Goal: Task Accomplishment & Management: Manage account settings

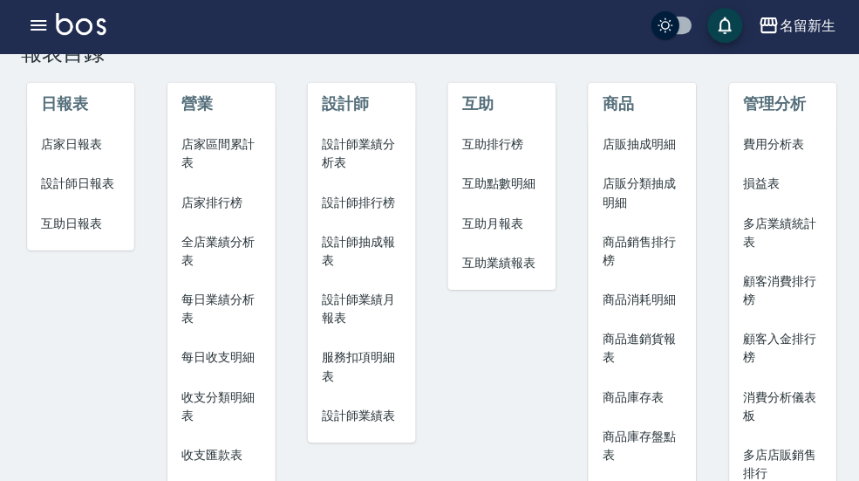
click at [809, 31] on div "名留新生" at bounding box center [803, 28] width 56 height 22
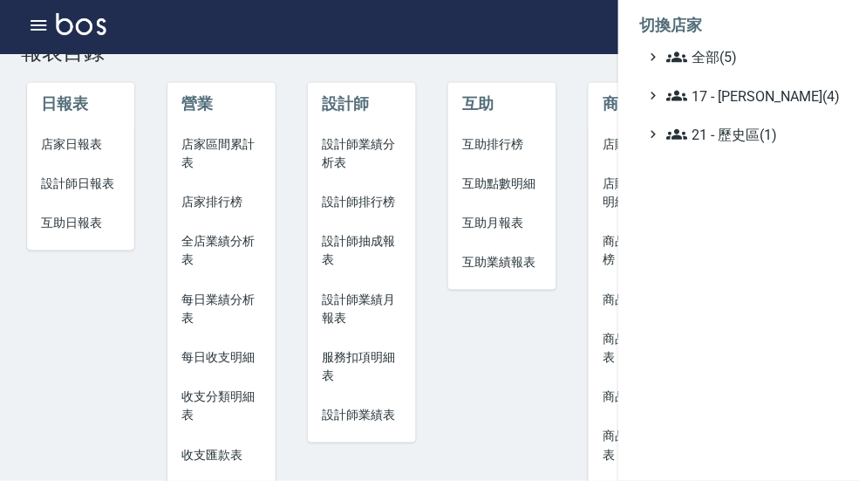
scroll to position [50, 0]
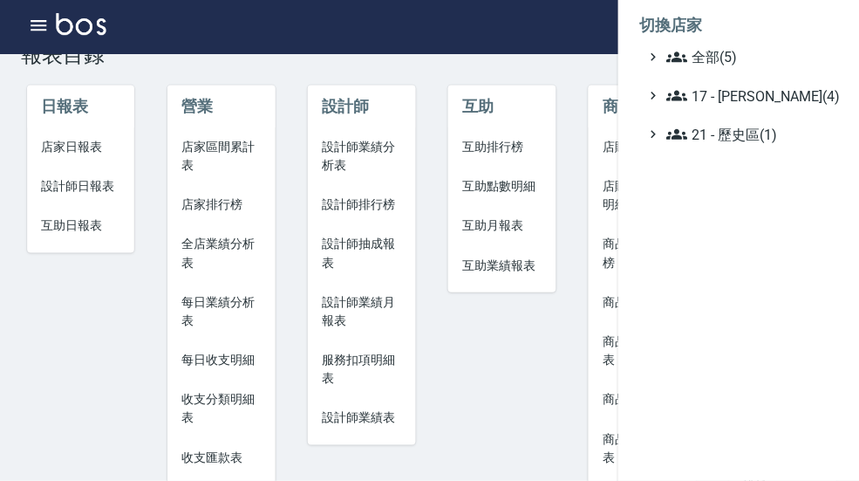
click at [753, 59] on span "全部(5)" at bounding box center [747, 59] width 168 height 21
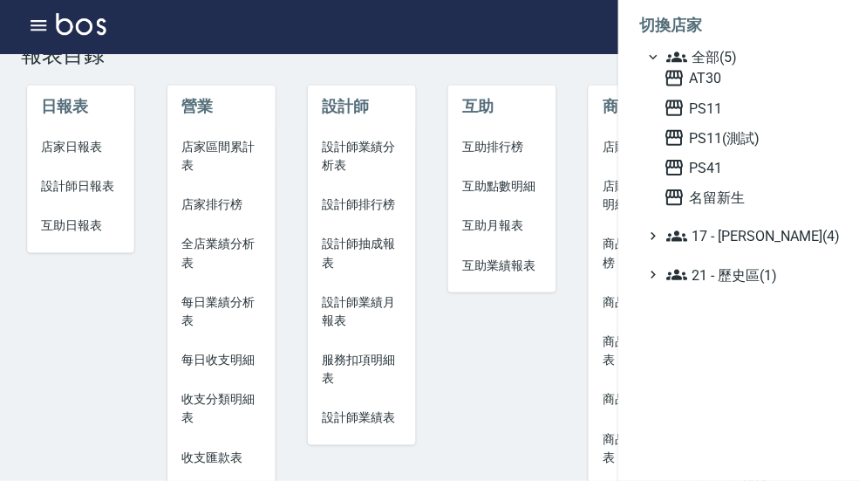
click at [725, 82] on span "AT30" at bounding box center [745, 80] width 171 height 21
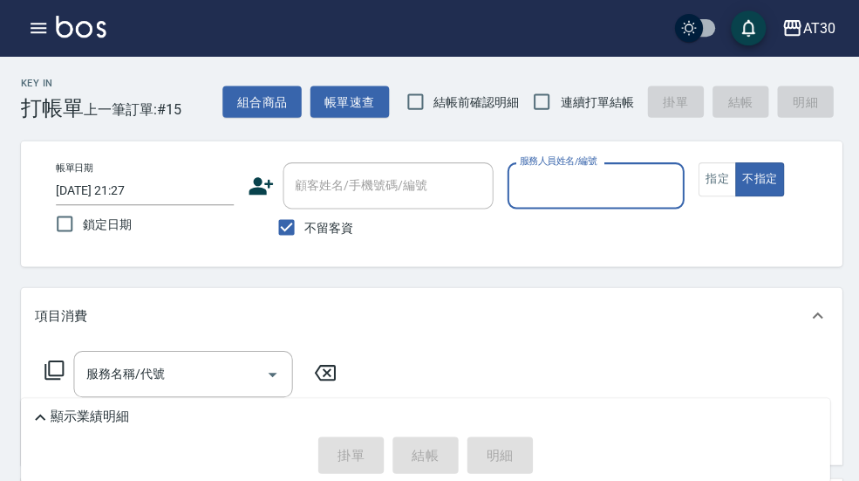
click at [44, 31] on icon "button" at bounding box center [39, 28] width 16 height 10
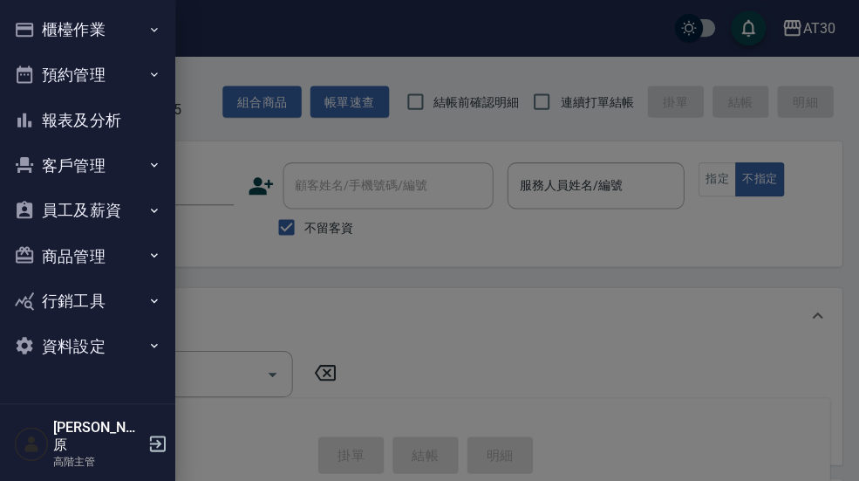
click at [151, 17] on button "櫃檯作業" at bounding box center [87, 29] width 160 height 45
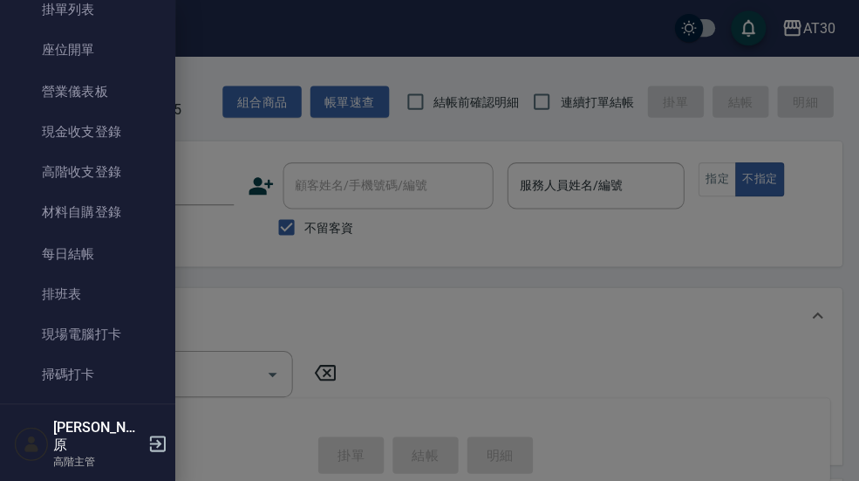
scroll to position [154, 0]
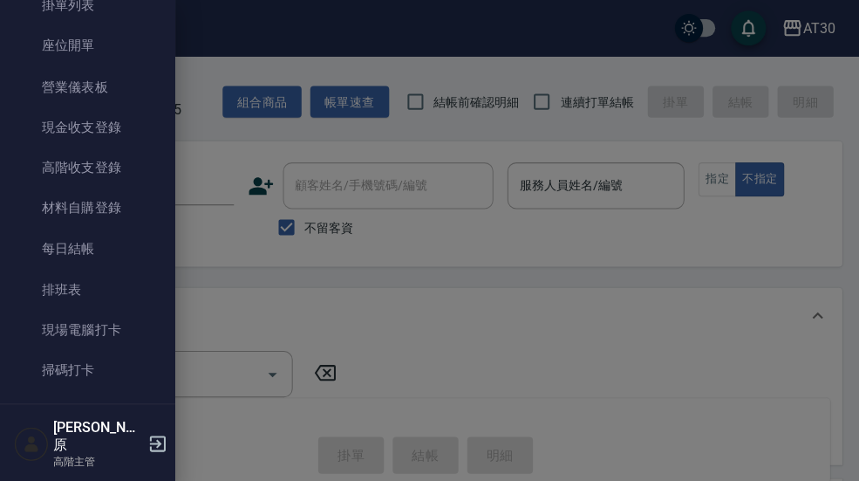
click at [116, 332] on link "現場電腦打卡" at bounding box center [87, 328] width 160 height 40
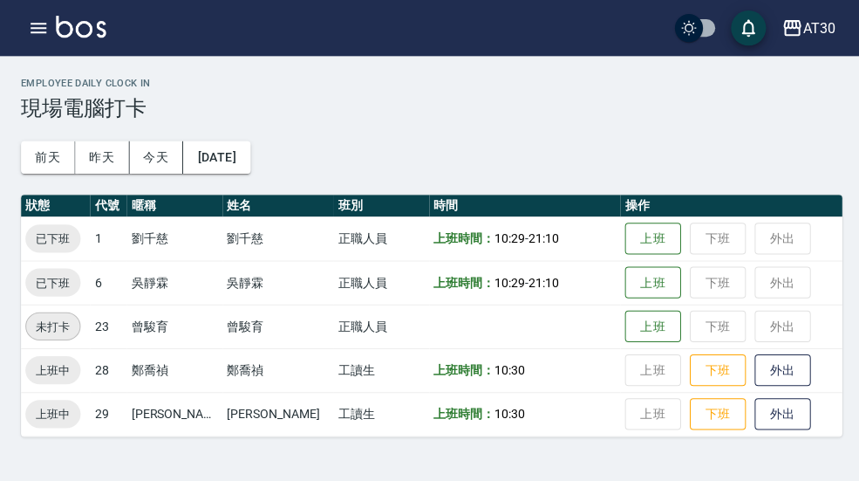
click at [703, 369] on button "下班" at bounding box center [714, 368] width 56 height 32
click at [51, 28] on button "button" at bounding box center [38, 27] width 35 height 35
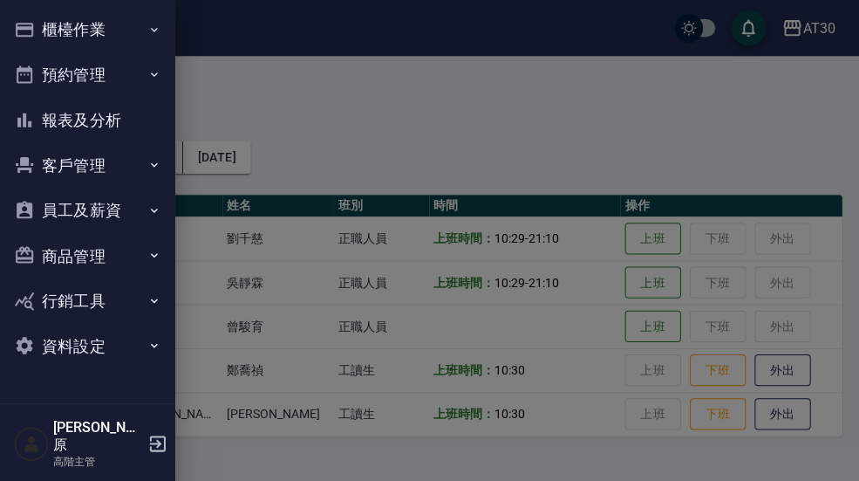
click at [134, 335] on button "資料設定" at bounding box center [87, 344] width 160 height 45
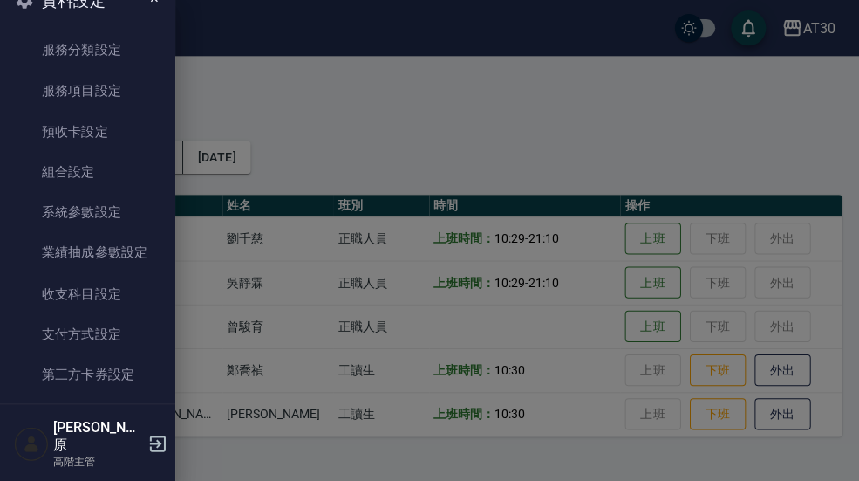
scroll to position [345, 0]
click at [120, 213] on link "系統參數設定" at bounding box center [87, 210] width 160 height 40
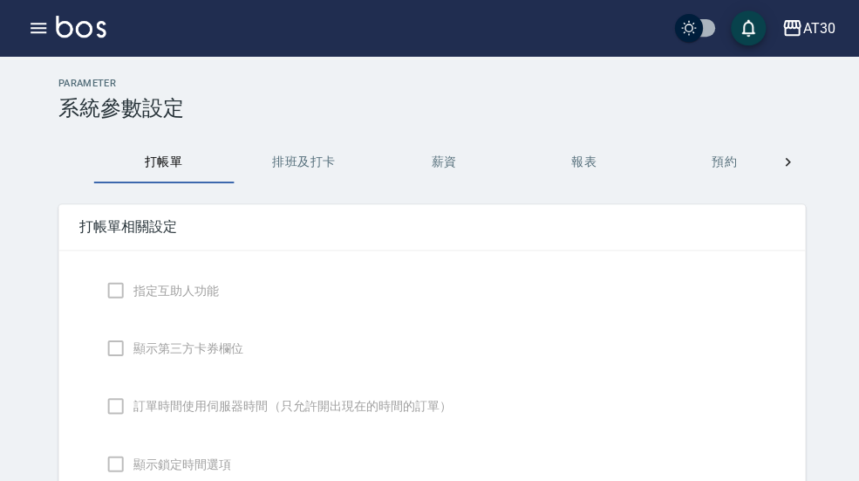
checkbox input "true"
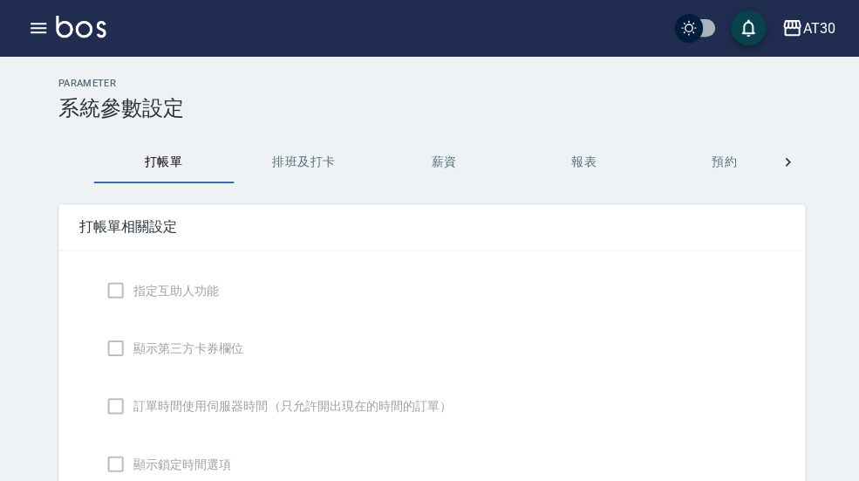
checkbox input "true"
checkbox input "false"
type input "NICKNAME"
type input "TRUE"
type input "NONDESIGNATE"
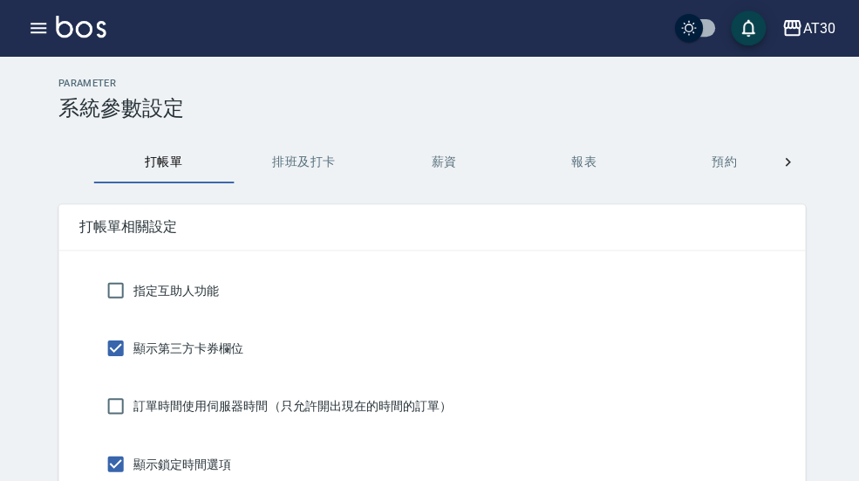
click at [304, 170] on button "排班及打卡" at bounding box center [303, 161] width 140 height 42
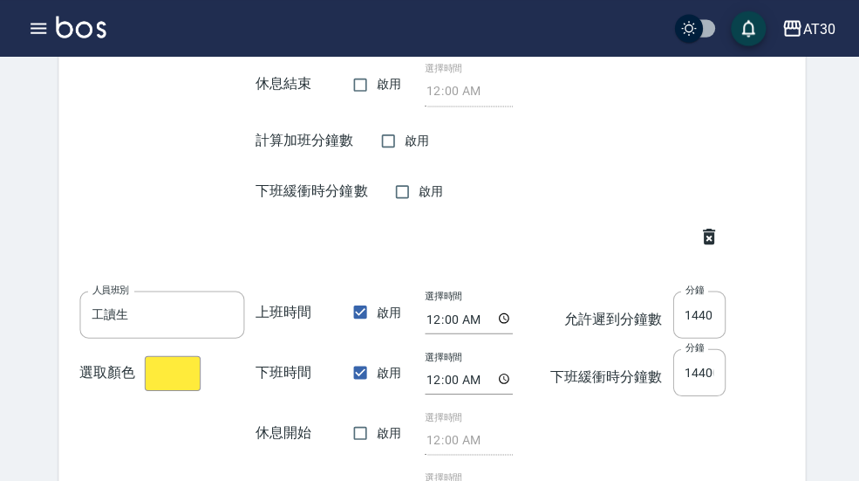
scroll to position [2016, 0]
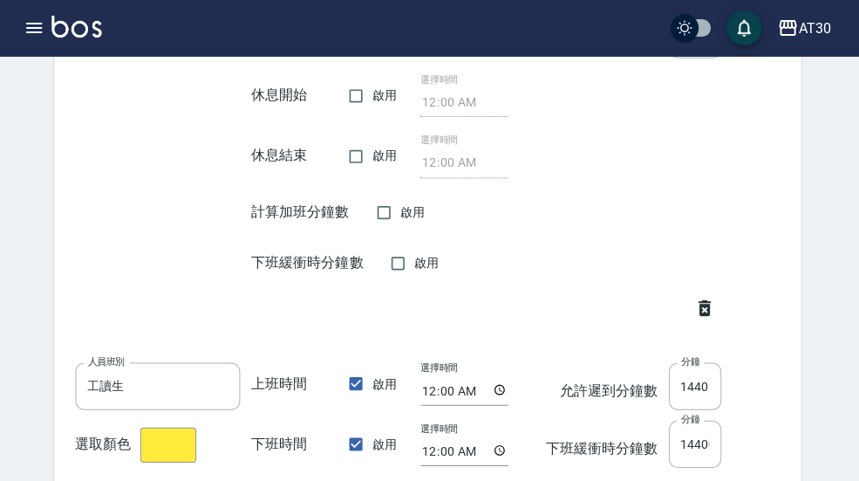
click at [43, 22] on icon "button" at bounding box center [38, 27] width 21 height 21
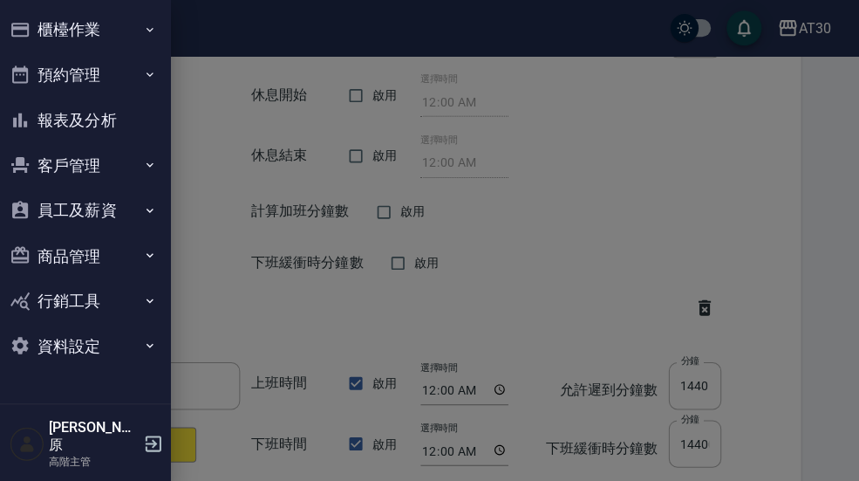
click at [116, 119] on button "報表及分析" at bounding box center [87, 119] width 160 height 45
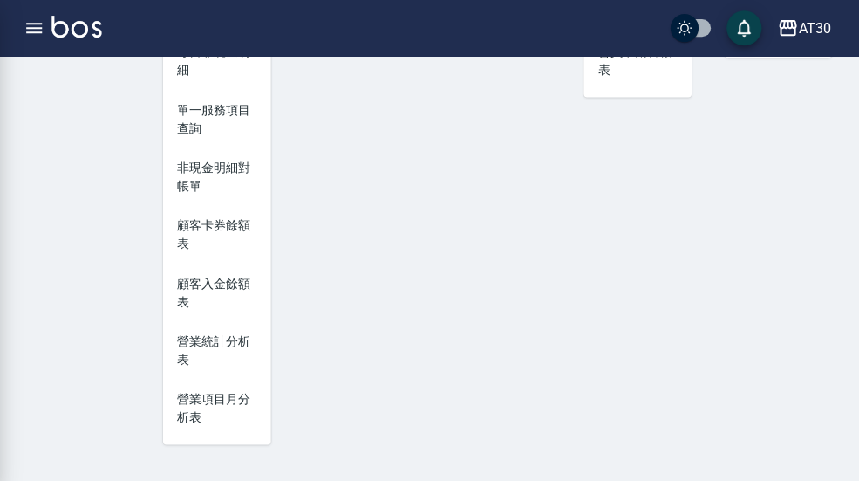
scroll to position [3, 0]
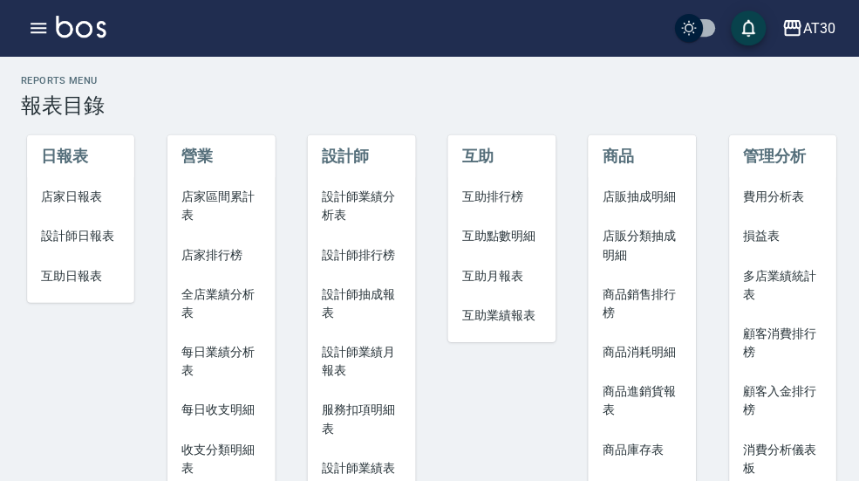
click at [49, 32] on button "button" at bounding box center [38, 27] width 35 height 35
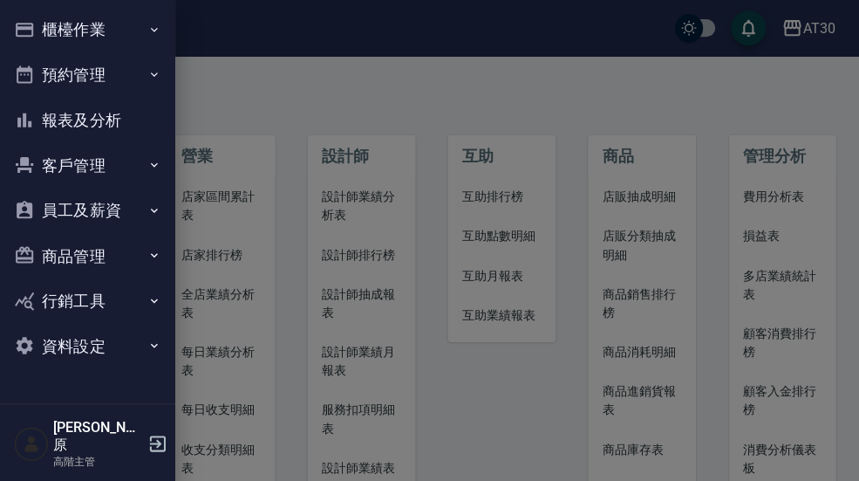
click at [147, 213] on icon "button" at bounding box center [154, 209] width 14 height 14
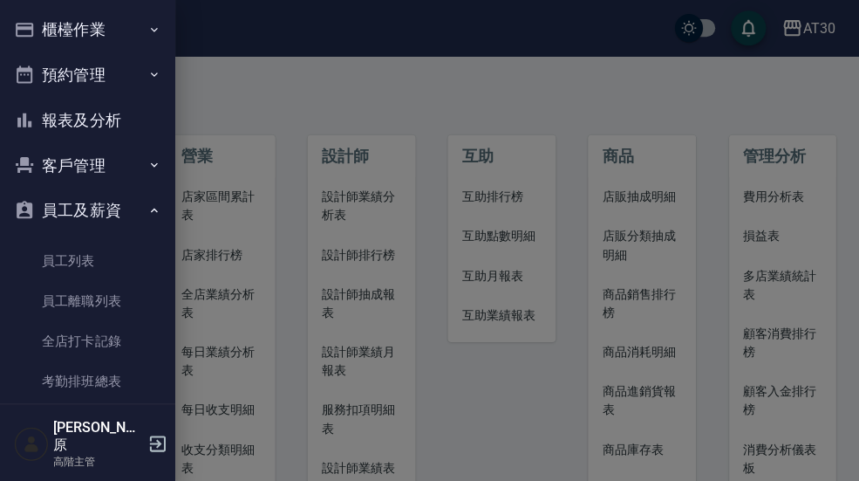
click at [107, 372] on link "考勤排班總表" at bounding box center [87, 379] width 160 height 40
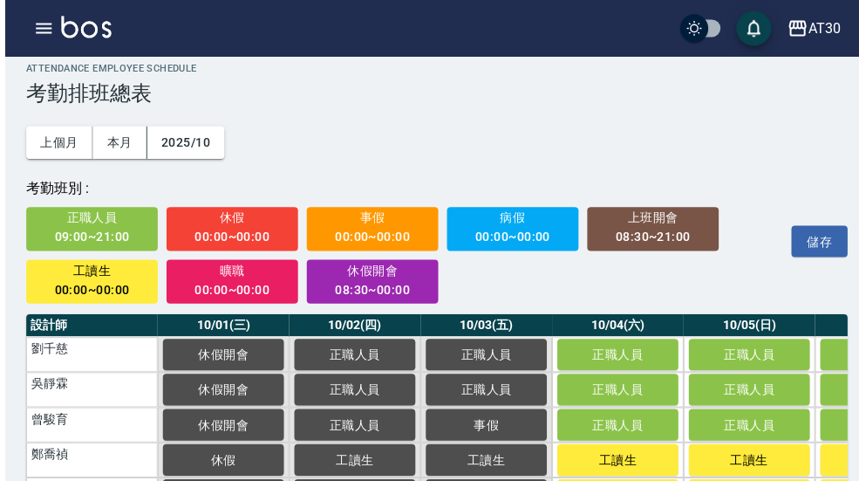
scroll to position [19, 0]
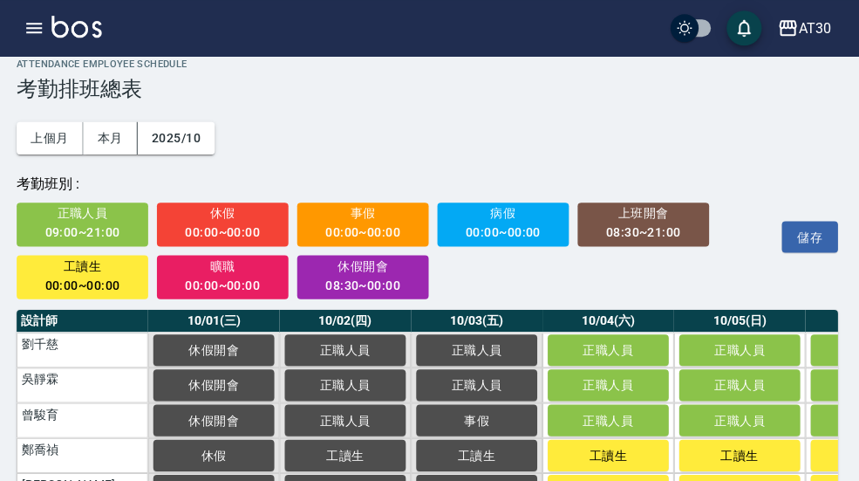
click at [90, 285] on div "00:00~00:00" at bounding box center [86, 284] width 107 height 22
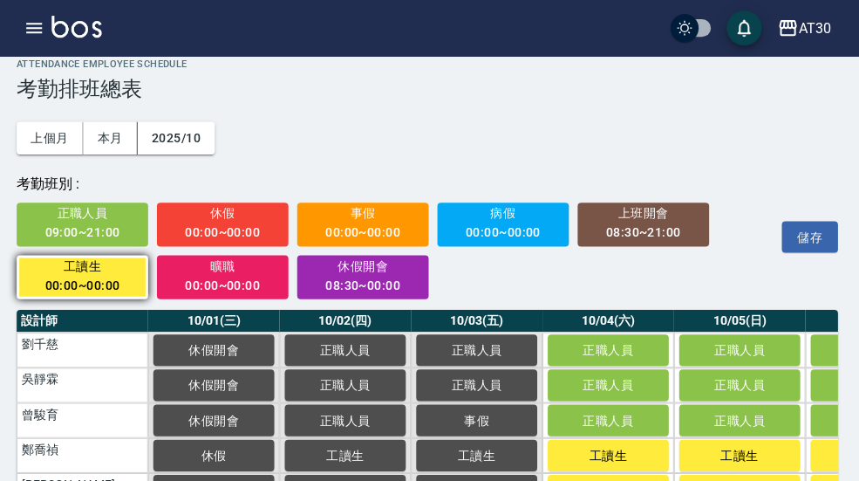
click at [632, 447] on button "工讀生" at bounding box center [609, 452] width 120 height 31
click at [612, 480] on span "工讀生" at bounding box center [609, 488] width 87 height 14
click at [741, 445] on button "工讀生" at bounding box center [740, 452] width 120 height 31
click at [740, 480] on span "工讀生" at bounding box center [740, 488] width 87 height 14
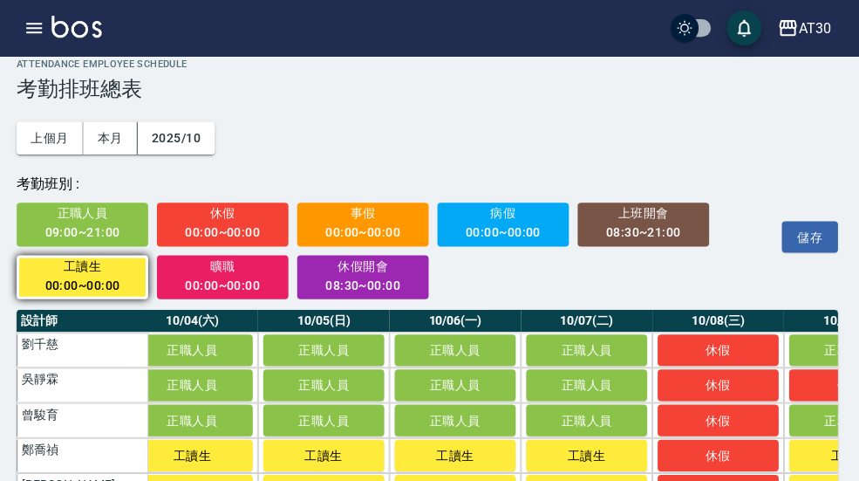
scroll to position [0, 415]
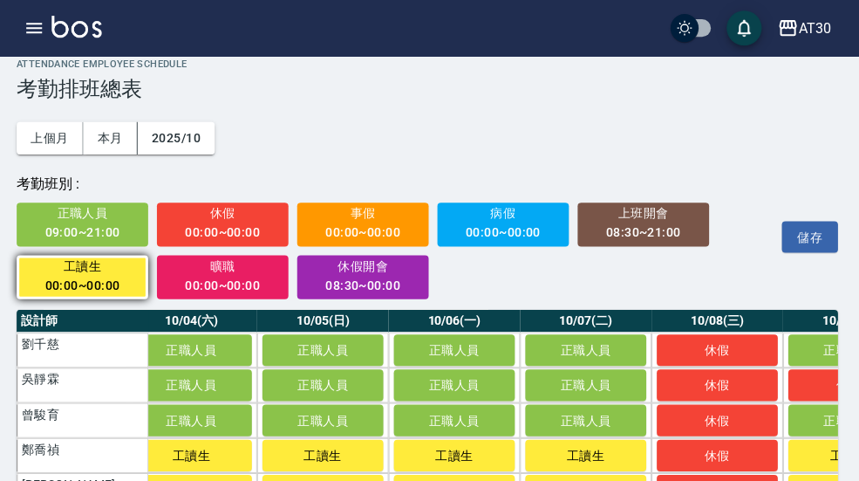
click at [471, 460] on span "工讀生" at bounding box center [456, 453] width 87 height 14
click at [469, 480] on span "工讀生" at bounding box center [456, 488] width 87 height 14
click at [589, 455] on span "工讀生" at bounding box center [586, 453] width 87 height 14
click at [595, 455] on td "a dense table" at bounding box center [587, 452] width 131 height 35
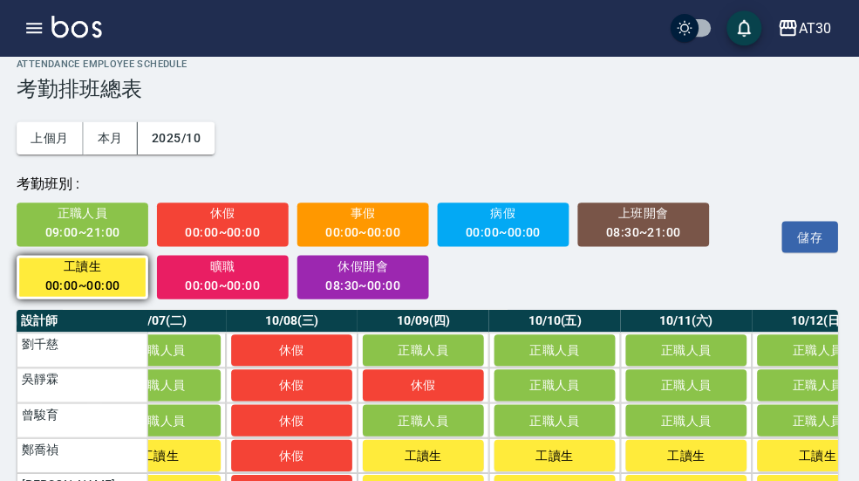
scroll to position [0, 836]
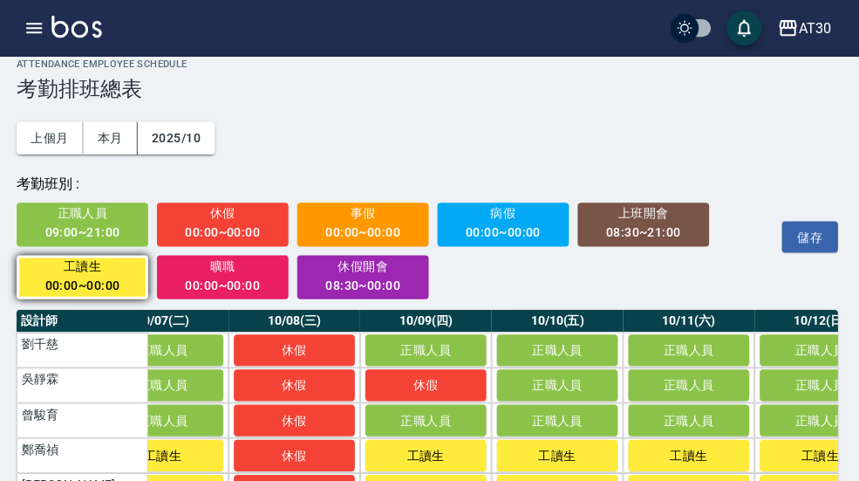
click at [452, 460] on span "工讀生" at bounding box center [428, 453] width 87 height 14
click at [428, 480] on span "工讀生" at bounding box center [428, 488] width 87 height 14
click at [553, 453] on span "工讀生" at bounding box center [558, 453] width 87 height 14
click at [547, 480] on span "工讀生" at bounding box center [558, 488] width 87 height 14
click at [683, 451] on span "工讀生" at bounding box center [689, 453] width 87 height 14
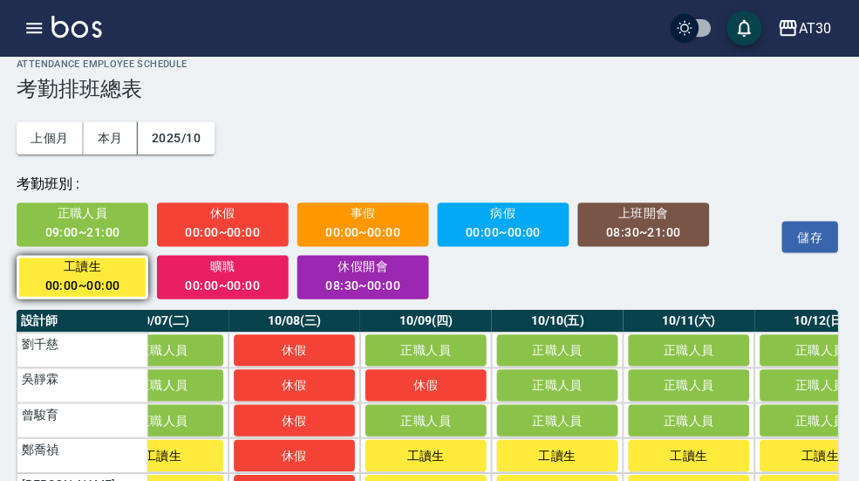
click at [685, 480] on button "工讀生" at bounding box center [690, 487] width 120 height 31
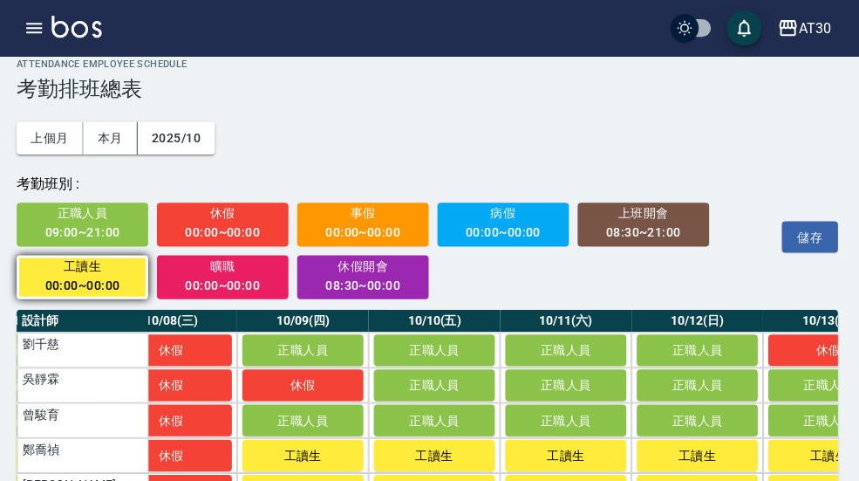
scroll to position [0, 964]
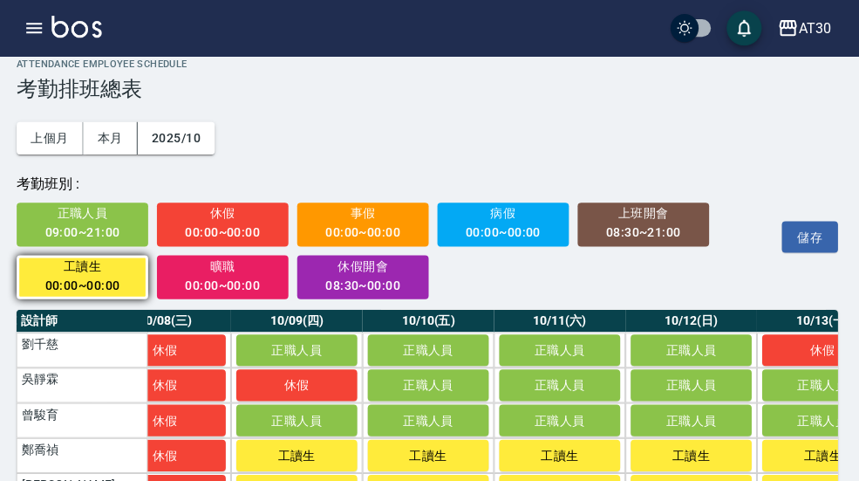
click at [697, 460] on span "工讀生" at bounding box center [692, 453] width 87 height 14
click at [696, 460] on span "工讀生" at bounding box center [692, 453] width 87 height 14
click at [711, 455] on td "a dense table" at bounding box center [692, 452] width 131 height 35
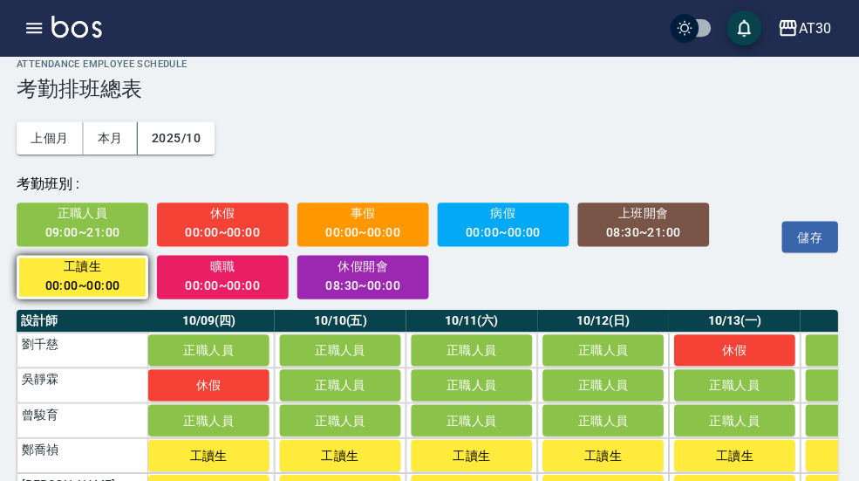
scroll to position [0, 1061]
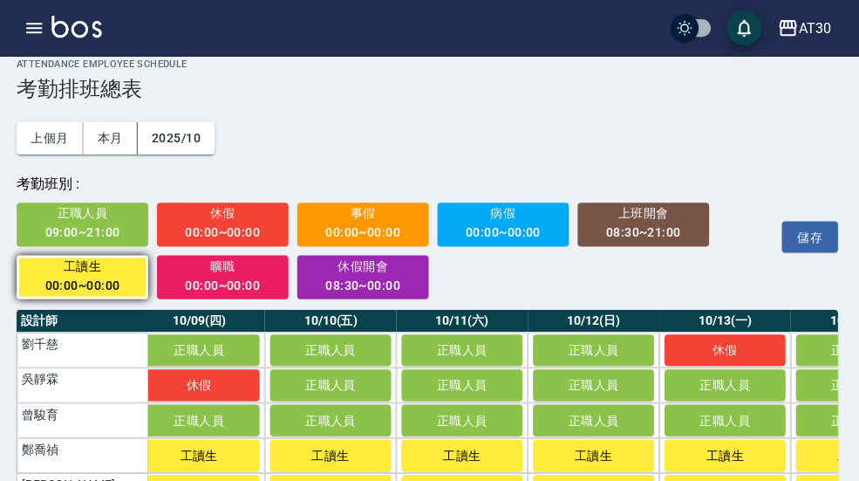
click at [734, 456] on span "工讀生" at bounding box center [725, 453] width 87 height 14
click at [734, 480] on span "工讀生" at bounding box center [725, 488] width 87 height 14
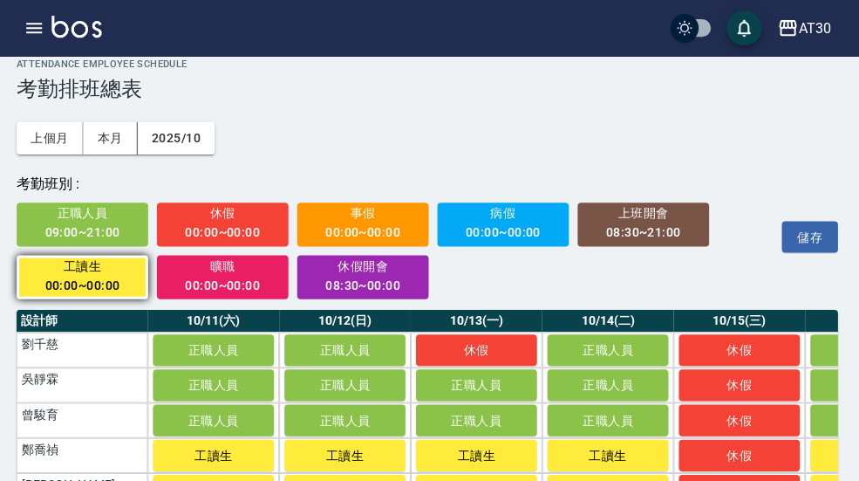
scroll to position [0, 1322]
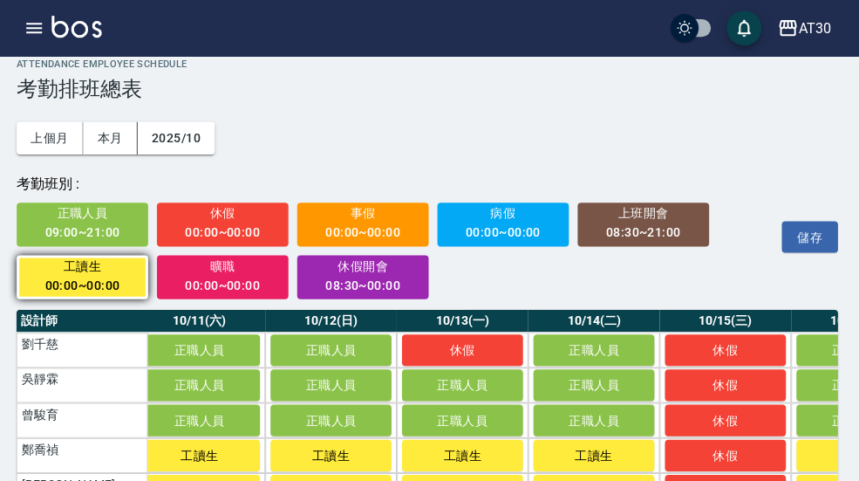
click at [604, 455] on span "工讀生" at bounding box center [595, 453] width 87 height 14
click at [595, 480] on span "工讀生" at bounding box center [595, 488] width 87 height 14
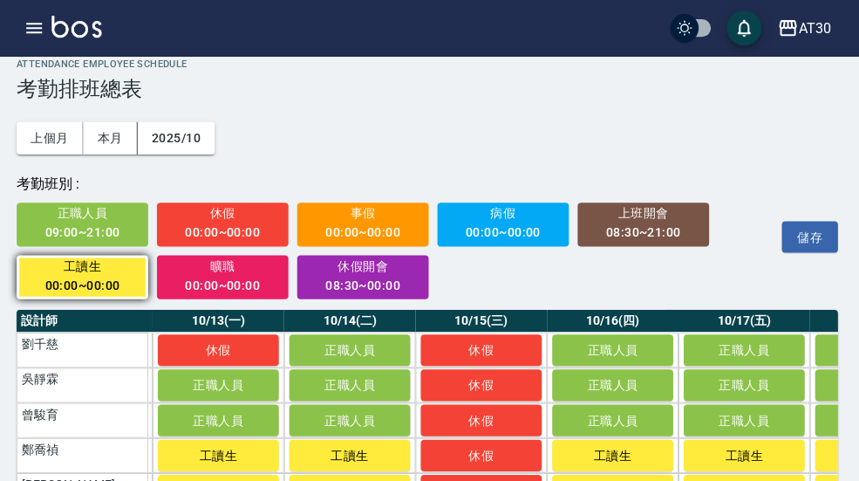
scroll to position [0, 1577]
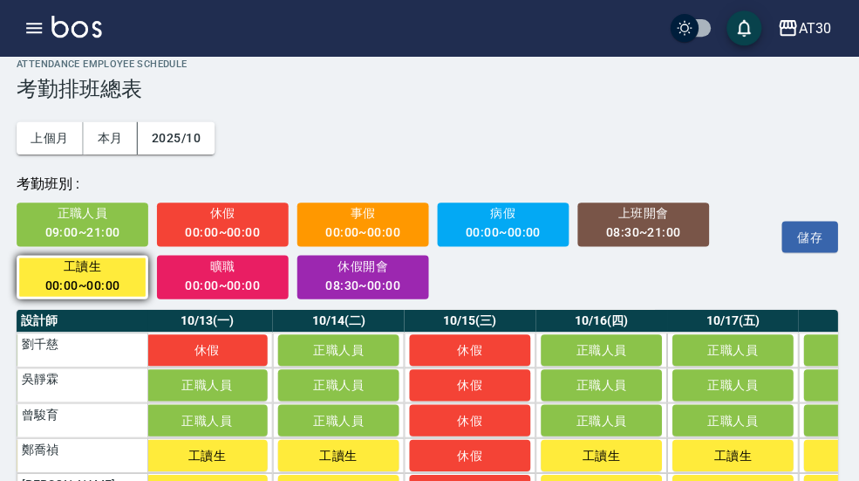
click at [615, 459] on span "工讀生" at bounding box center [602, 453] width 87 height 14
click at [604, 480] on span "工讀生" at bounding box center [602, 488] width 87 height 14
click at [727, 455] on span "工讀生" at bounding box center [733, 453] width 87 height 14
click at [732, 480] on span "工讀生" at bounding box center [733, 488] width 87 height 14
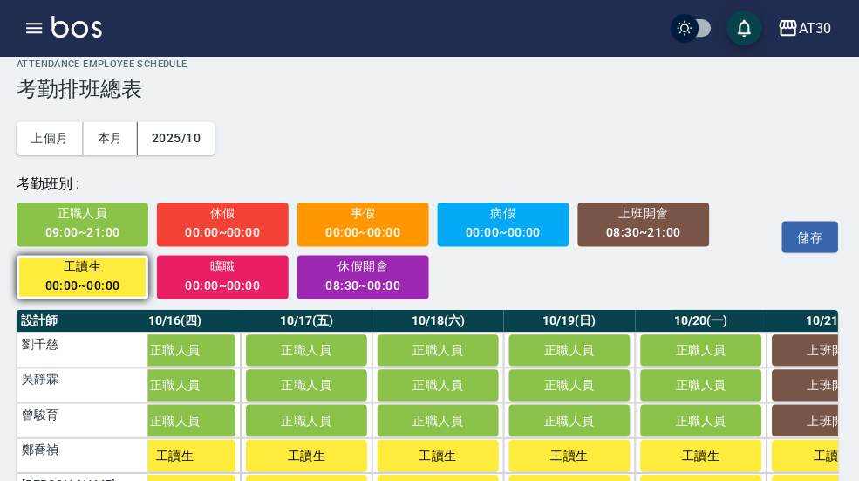
scroll to position [0, 2012]
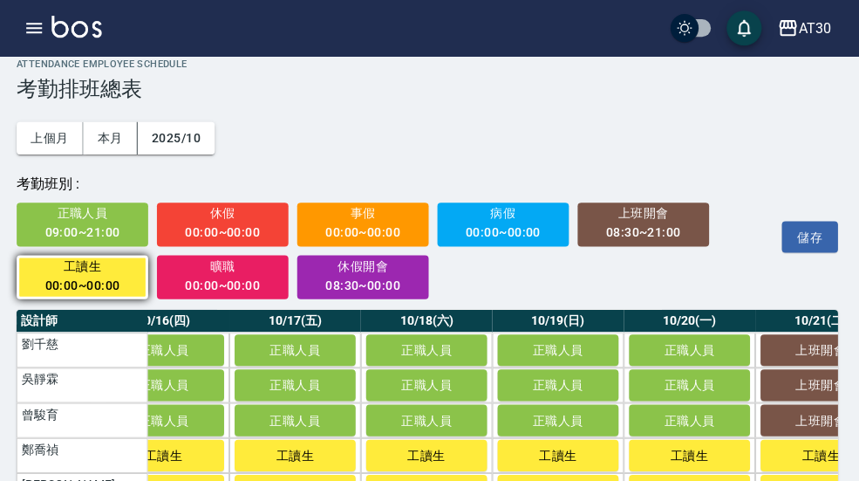
click at [441, 458] on span "工讀生" at bounding box center [429, 453] width 87 height 14
click at [432, 480] on span "工讀生" at bounding box center [429, 488] width 87 height 14
click at [568, 454] on span "工讀生" at bounding box center [559, 453] width 87 height 14
click at [571, 480] on span "工讀生" at bounding box center [559, 488] width 87 height 14
click at [689, 460] on span "工讀生" at bounding box center [690, 453] width 87 height 14
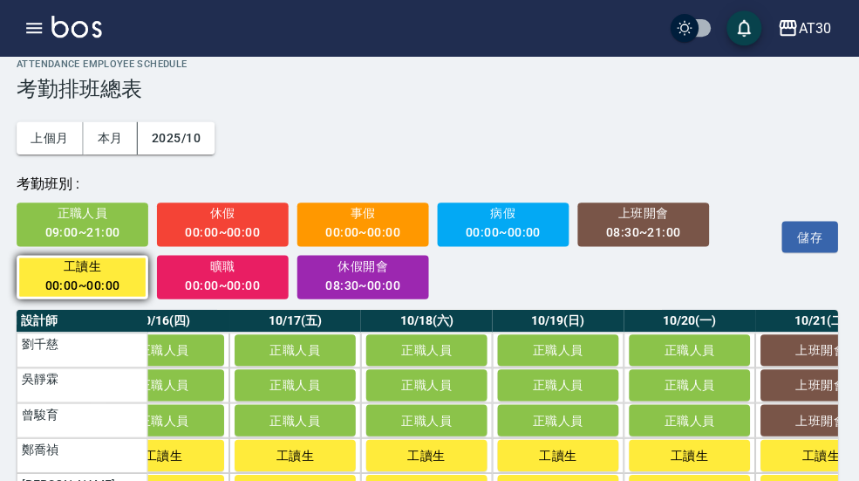
click at [680, 480] on button "工讀生" at bounding box center [691, 487] width 120 height 31
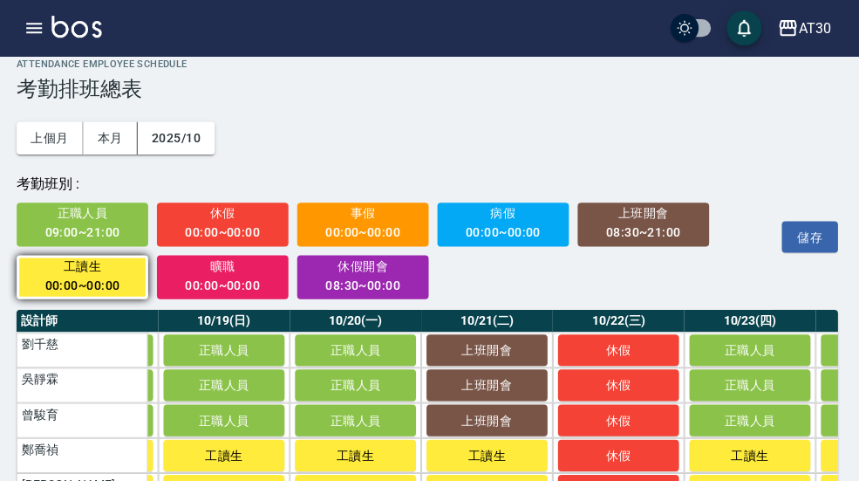
scroll to position [0, 2343]
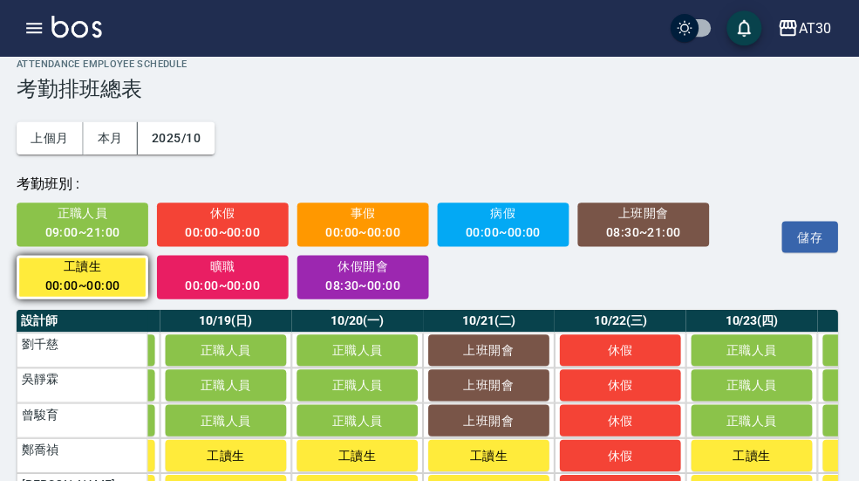
click at [512, 454] on span "工讀生" at bounding box center [490, 453] width 87 height 14
click at [500, 480] on span "工讀生" at bounding box center [490, 488] width 87 height 14
click at [746, 456] on span "工讀生" at bounding box center [752, 453] width 87 height 14
click at [751, 480] on span "工讀生" at bounding box center [752, 488] width 87 height 14
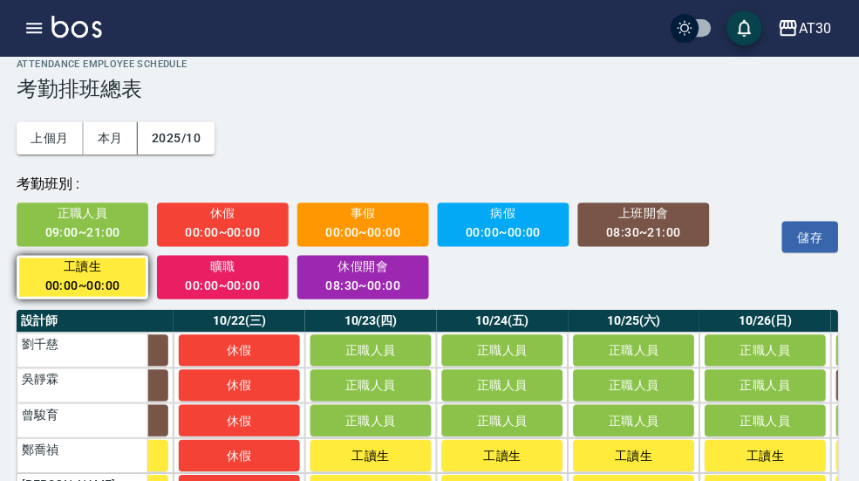
scroll to position [0, 2713]
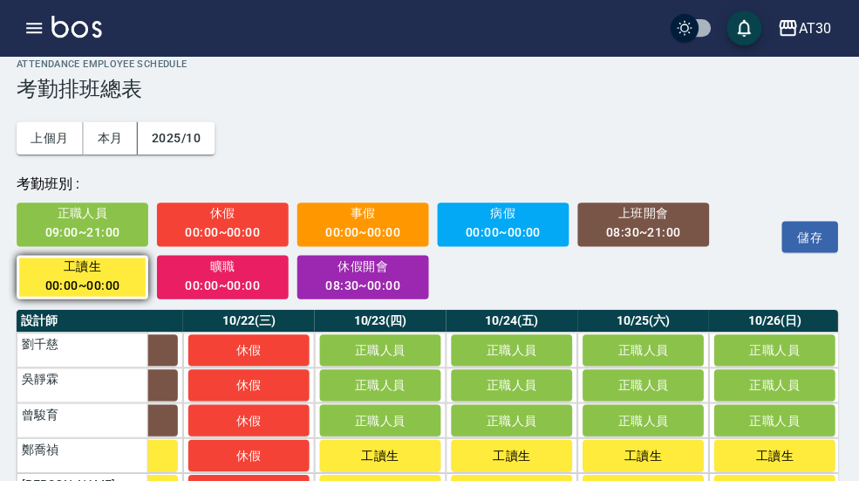
click at [540, 454] on span "工讀生" at bounding box center [513, 453] width 87 height 14
click at [524, 480] on button "工讀生" at bounding box center [514, 487] width 120 height 31
click at [638, 458] on span "工讀生" at bounding box center [644, 453] width 87 height 14
click at [643, 480] on span "工讀生" at bounding box center [644, 488] width 87 height 14
click at [761, 456] on span "工讀生" at bounding box center [775, 453] width 87 height 14
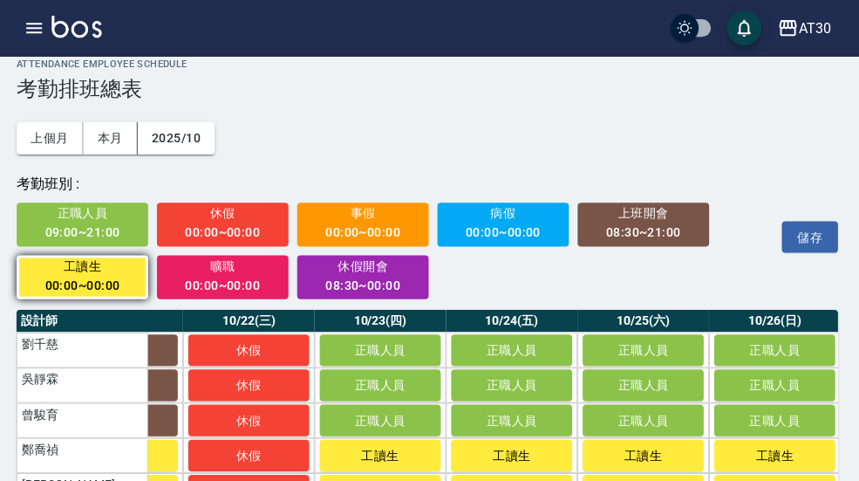
click at [742, 480] on span "工讀生" at bounding box center [775, 488] width 87 height 14
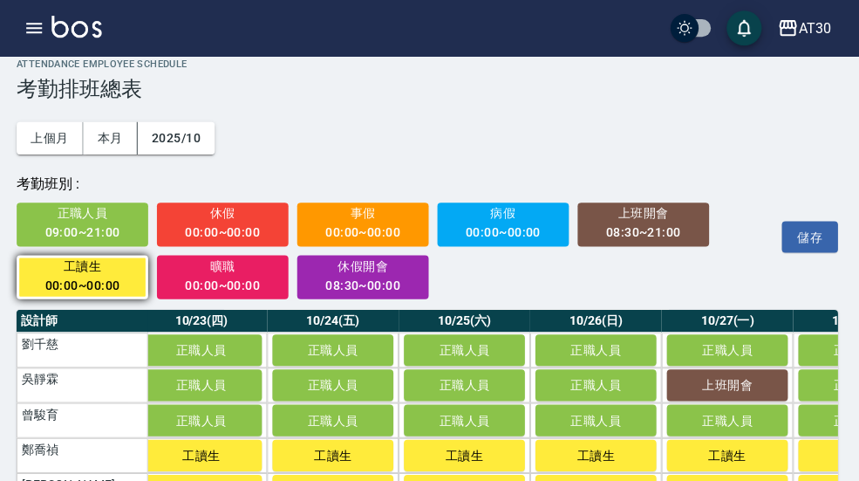
scroll to position [0, 2947]
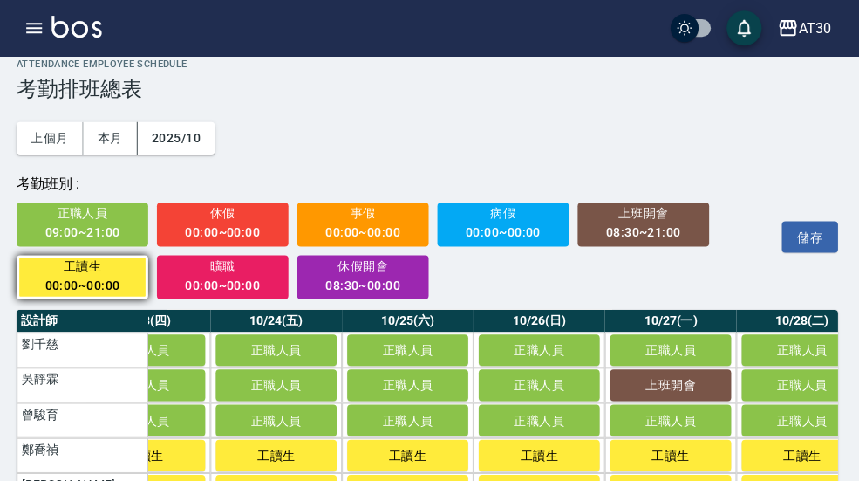
click at [673, 459] on span "工讀生" at bounding box center [671, 453] width 87 height 14
click at [672, 458] on span "工讀生" at bounding box center [671, 453] width 87 height 14
click at [781, 457] on span "工讀生" at bounding box center [802, 453] width 87 height 14
click at [778, 480] on button "工讀生" at bounding box center [802, 487] width 120 height 31
click at [665, 480] on button "工讀生" at bounding box center [671, 487] width 120 height 31
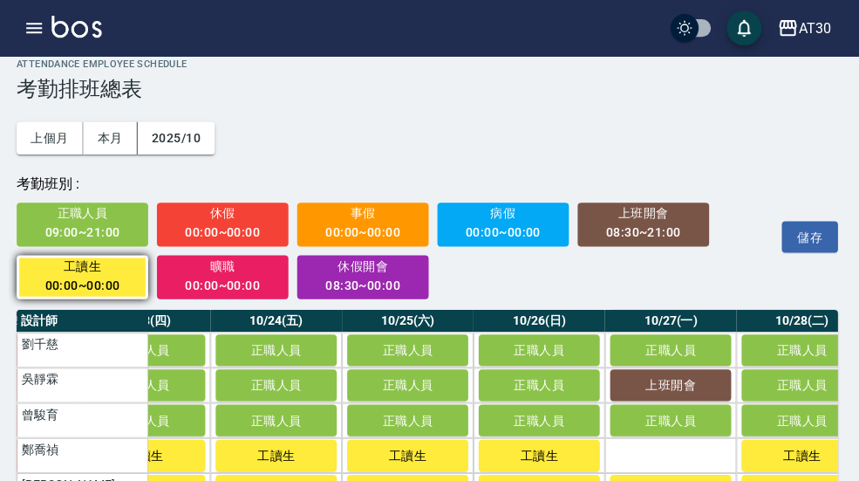
click at [689, 462] on td "a dense table" at bounding box center [671, 452] width 131 height 35
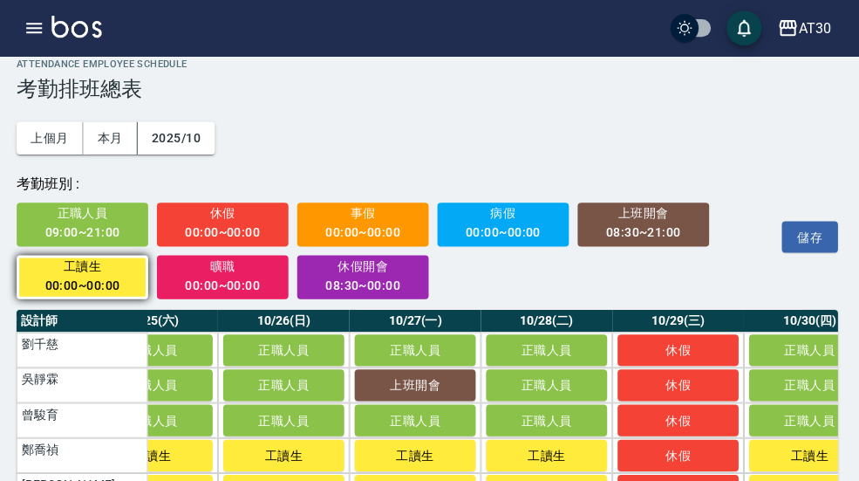
scroll to position [0, 3209]
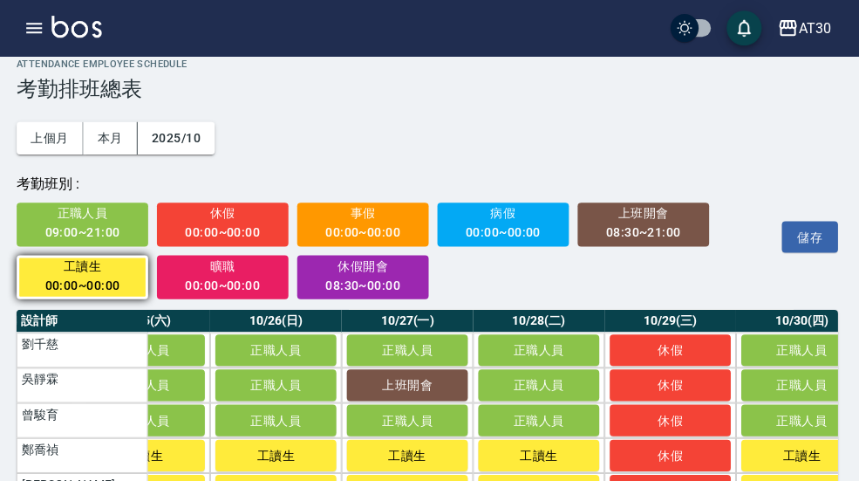
click at [798, 460] on span "工讀生" at bounding box center [802, 453] width 87 height 14
click at [802, 480] on span "工讀生" at bounding box center [802, 488] width 87 height 14
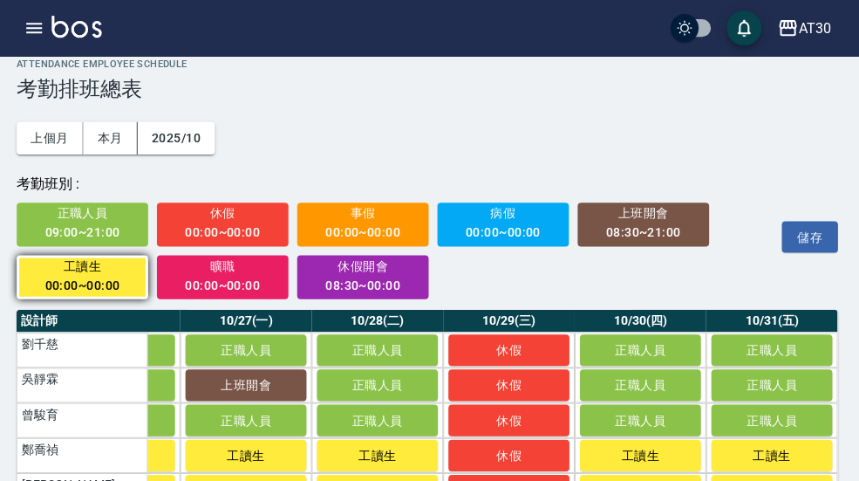
scroll to position [0, 3369]
click at [782, 480] on span "工讀生" at bounding box center [772, 488] width 87 height 14
click at [814, 235] on button "儲存" at bounding box center [810, 236] width 56 height 32
click at [38, 40] on button "button" at bounding box center [38, 27] width 35 height 35
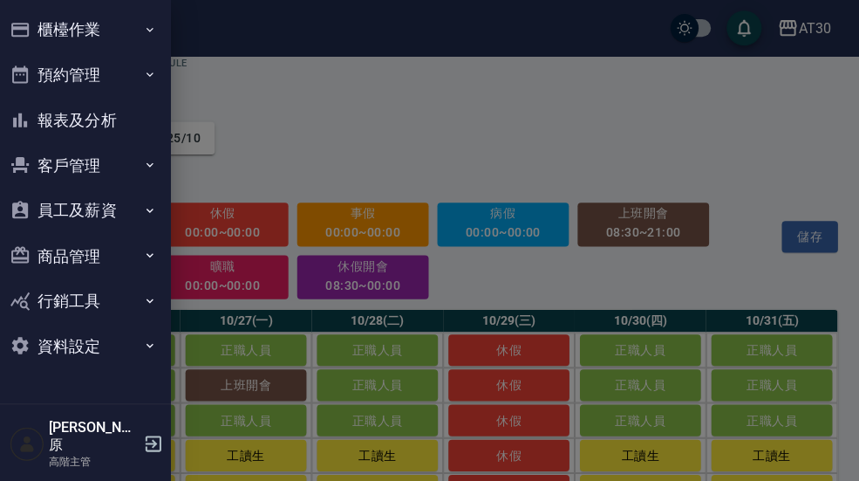
click at [135, 34] on button "櫃檯作業" at bounding box center [87, 29] width 160 height 45
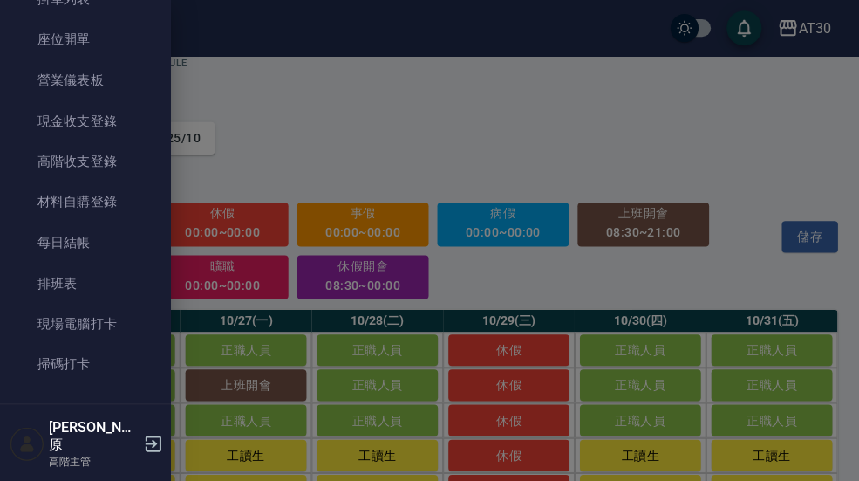
scroll to position [169, 0]
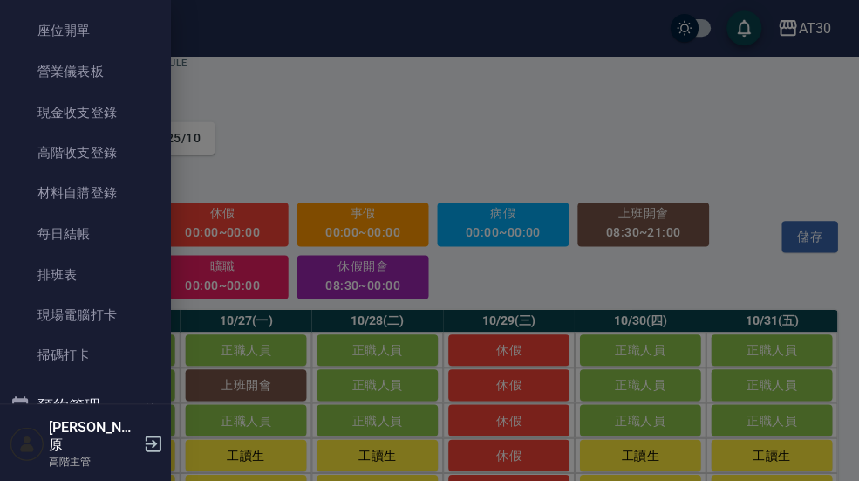
click at [113, 316] on link "現場電腦打卡" at bounding box center [87, 313] width 160 height 40
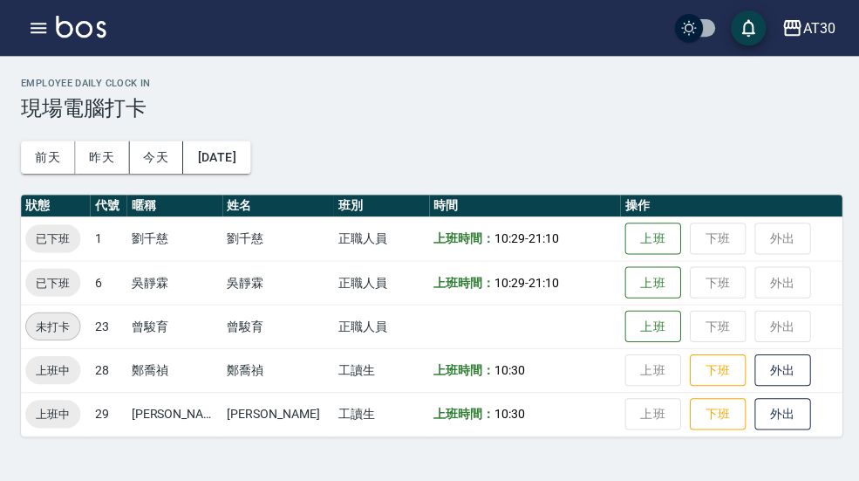
click at [696, 370] on button "下班" at bounding box center [714, 368] width 56 height 32
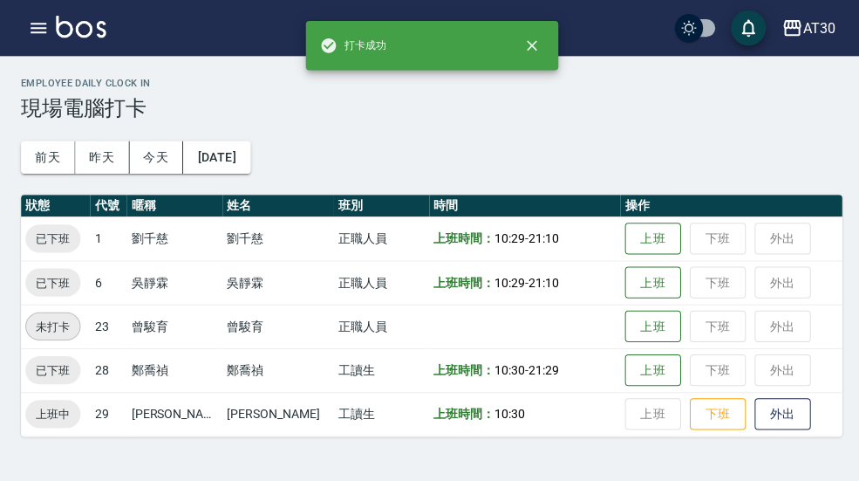
click at [695, 413] on button "下班" at bounding box center [714, 412] width 56 height 32
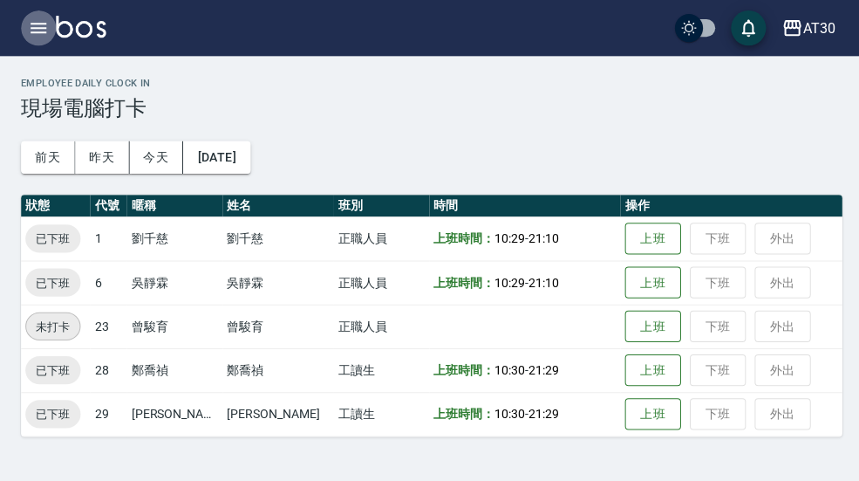
click at [47, 38] on button "button" at bounding box center [38, 27] width 35 height 35
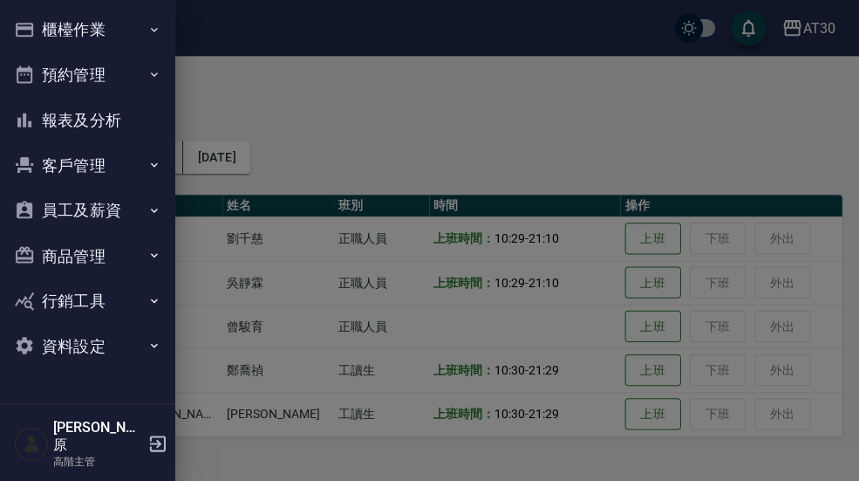
click at [127, 30] on button "櫃檯作業" at bounding box center [87, 29] width 160 height 45
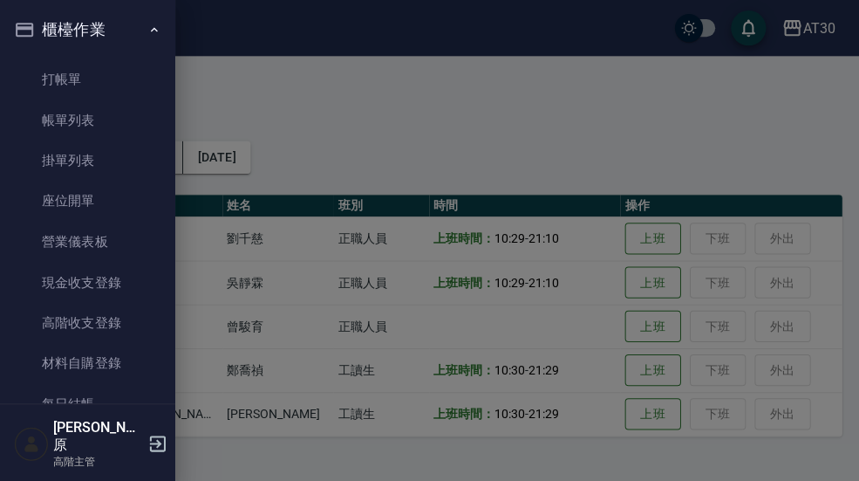
click at [123, 39] on button "櫃檯作業" at bounding box center [87, 29] width 160 height 45
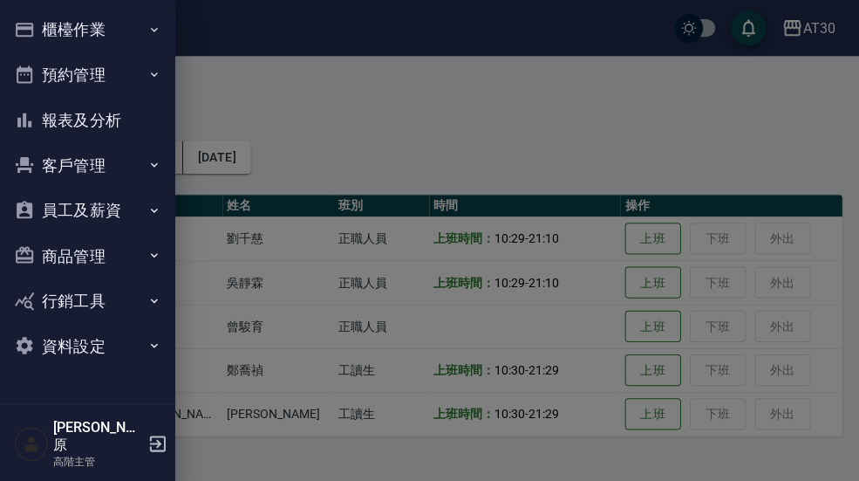
click at [125, 122] on button "報表及分析" at bounding box center [87, 119] width 160 height 45
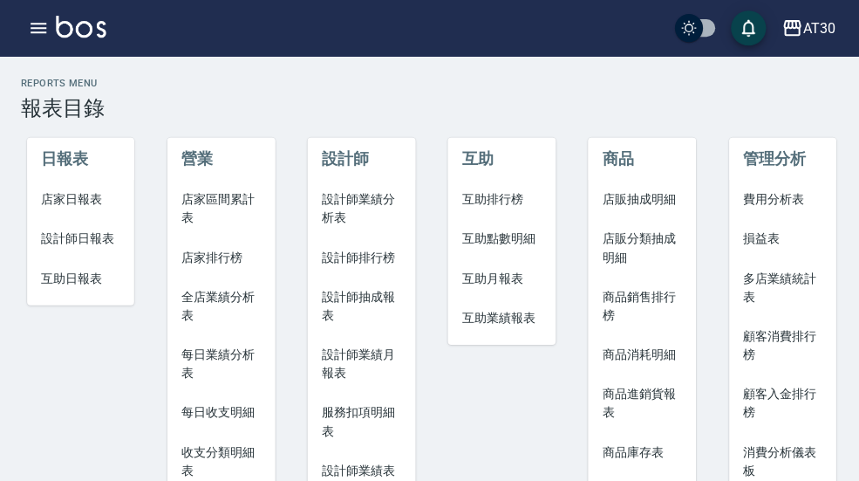
scroll to position [3, 0]
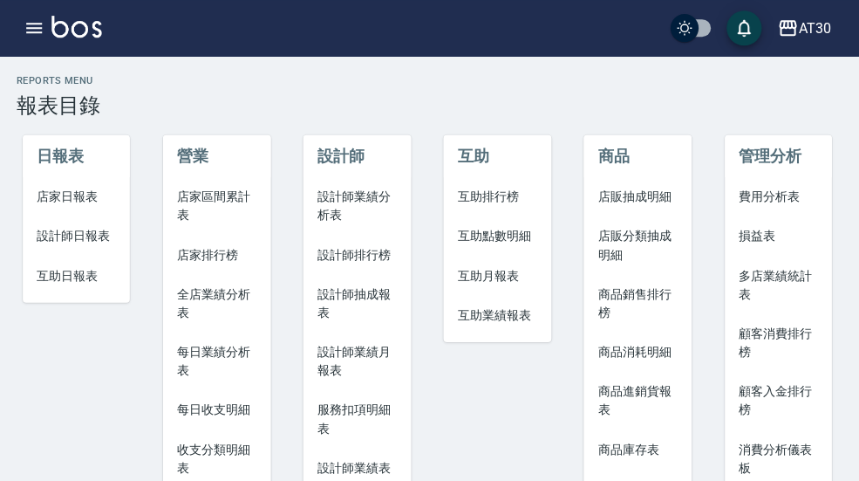
click at [91, 202] on span "店家日報表" at bounding box center [80, 196] width 79 height 18
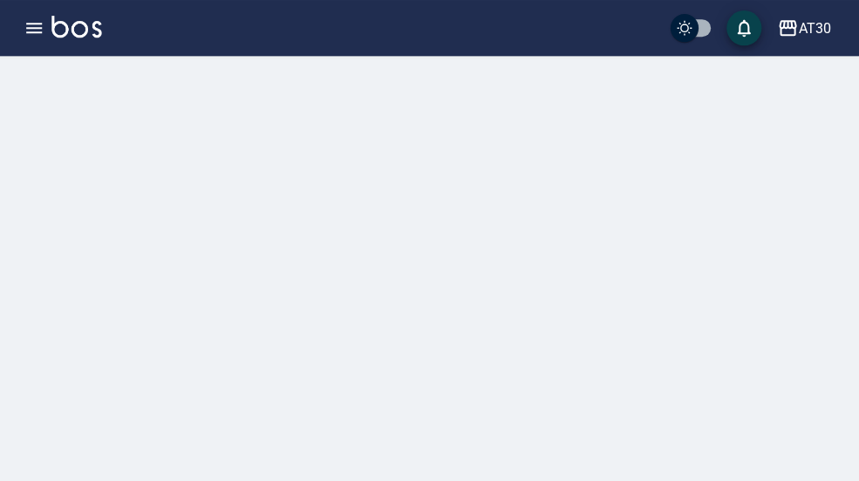
scroll to position [3, 0]
